Goal: Check status

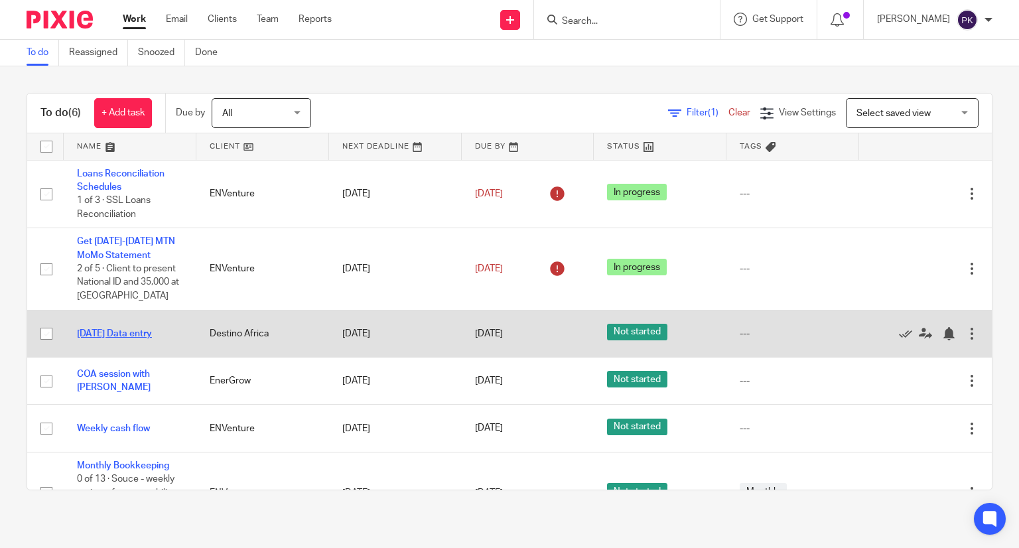
click at [141, 332] on link "[DATE] Data entry" at bounding box center [114, 333] width 75 height 9
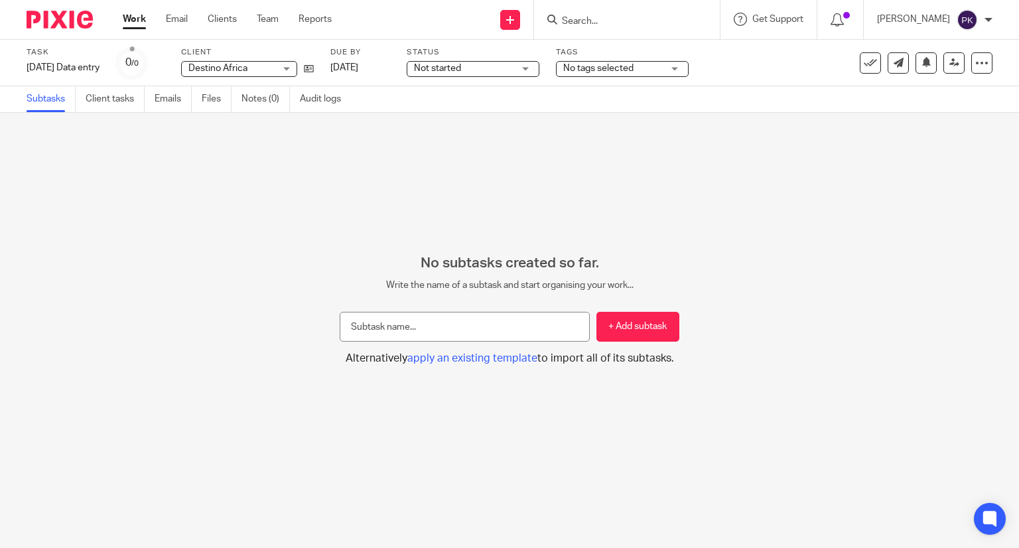
click at [490, 72] on span "Not started" at bounding box center [464, 69] width 100 height 14
click at [597, 145] on div "No subtasks created so far. Write the name of a subtask and start organising yo…" at bounding box center [509, 330] width 1019 height 435
